Goal: Task Accomplishment & Management: Manage account settings

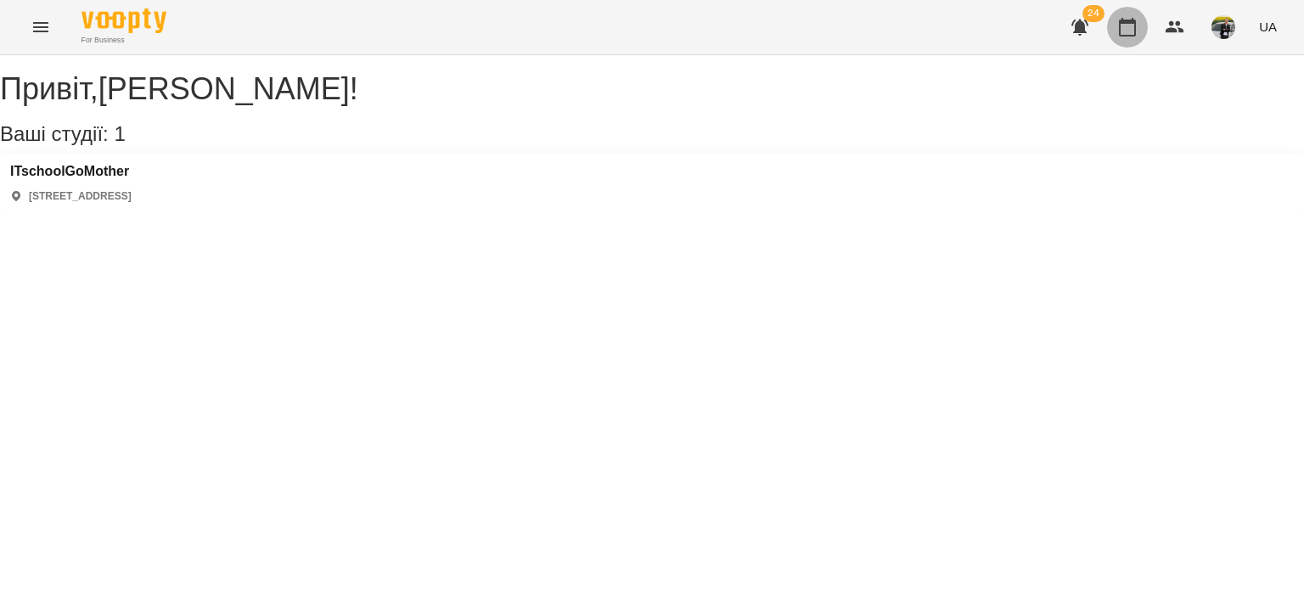
click at [1131, 21] on icon "button" at bounding box center [1127, 27] width 17 height 19
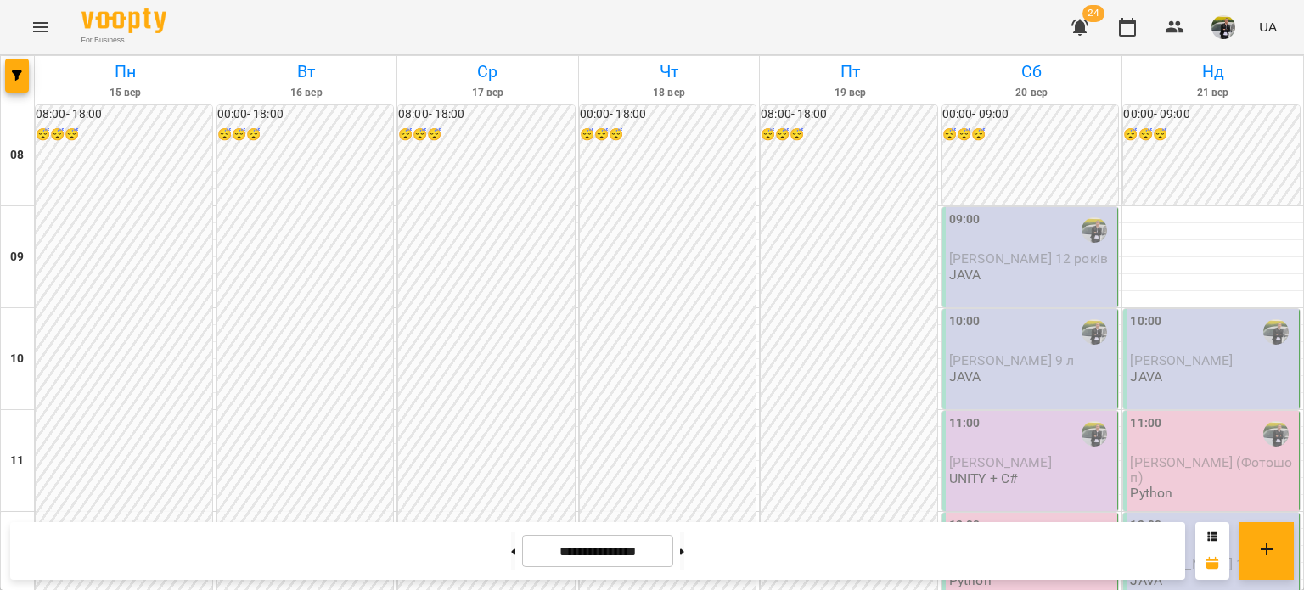
click at [829, 532] on div "**********" at bounding box center [597, 551] width 1175 height 58
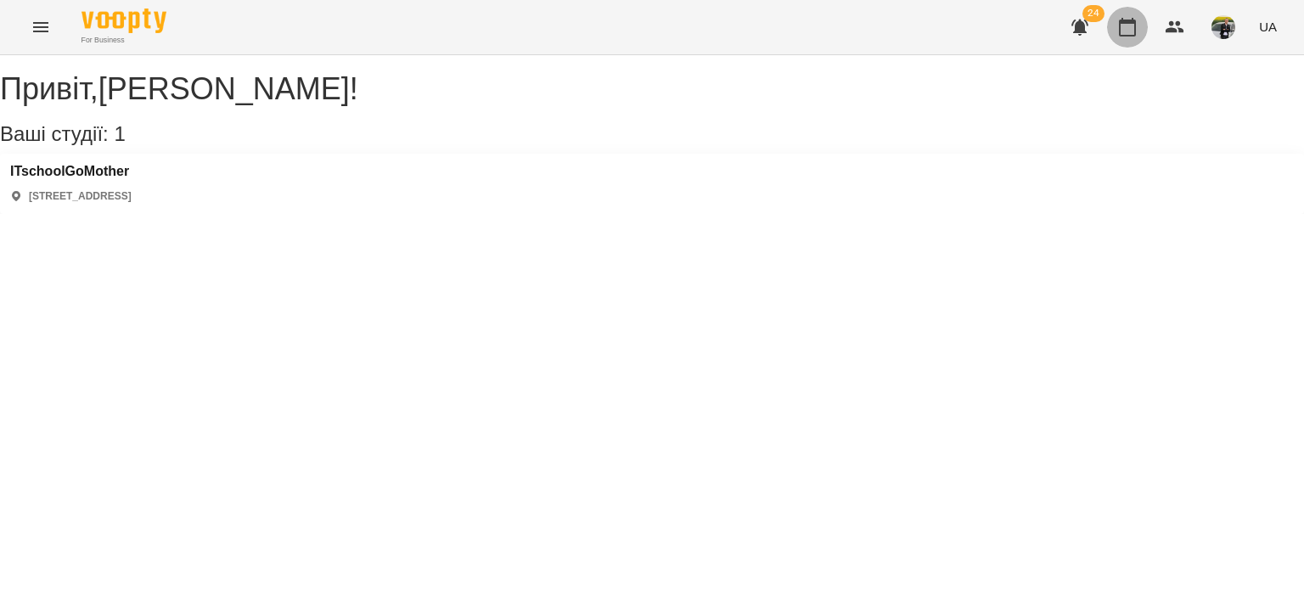
click at [1126, 36] on icon "button" at bounding box center [1127, 27] width 17 height 19
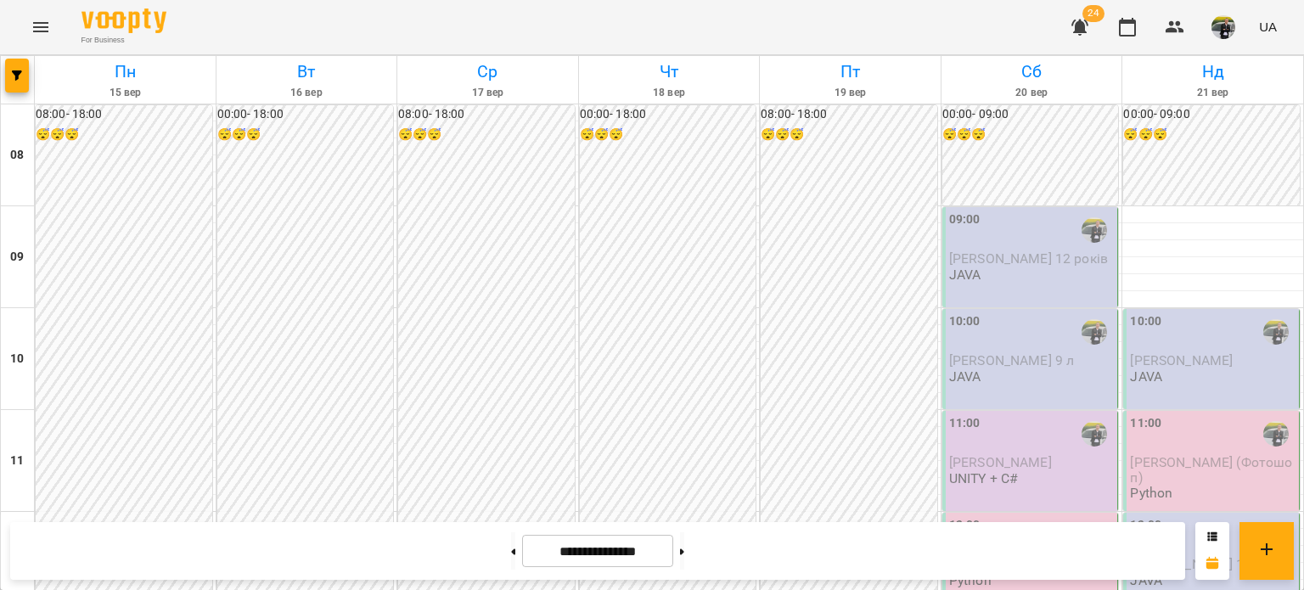
scroll to position [764, 0]
